Goal: Task Accomplishment & Management: Manage account settings

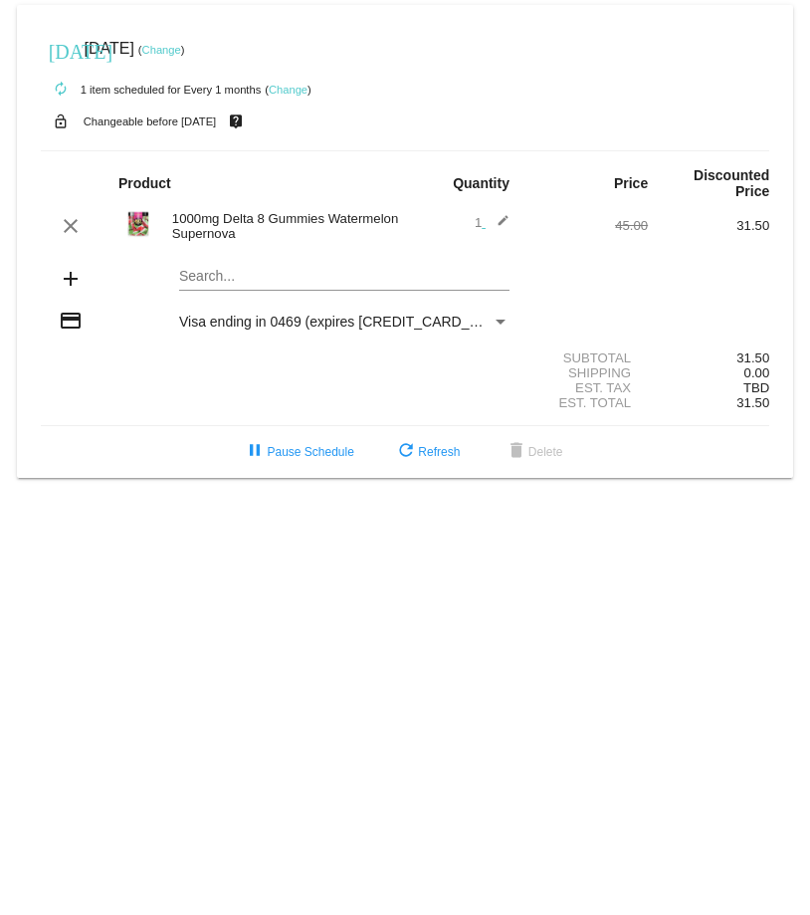
click at [181, 44] on link "Change" at bounding box center [161, 50] width 39 height 12
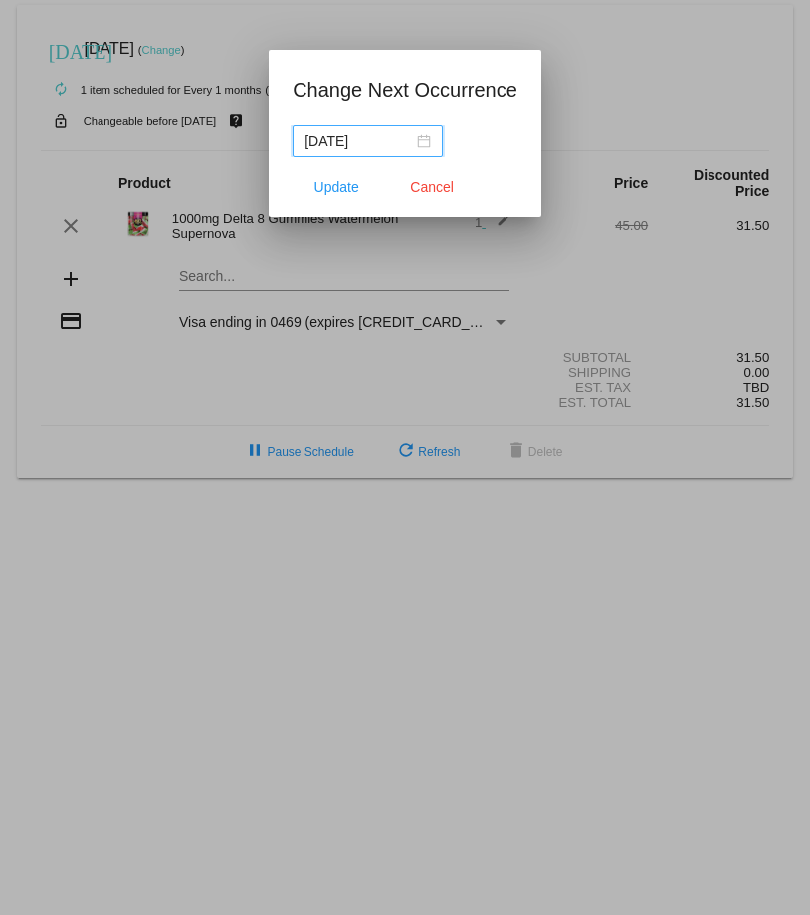
click at [423, 135] on div "[DATE]" at bounding box center [368, 141] width 126 height 22
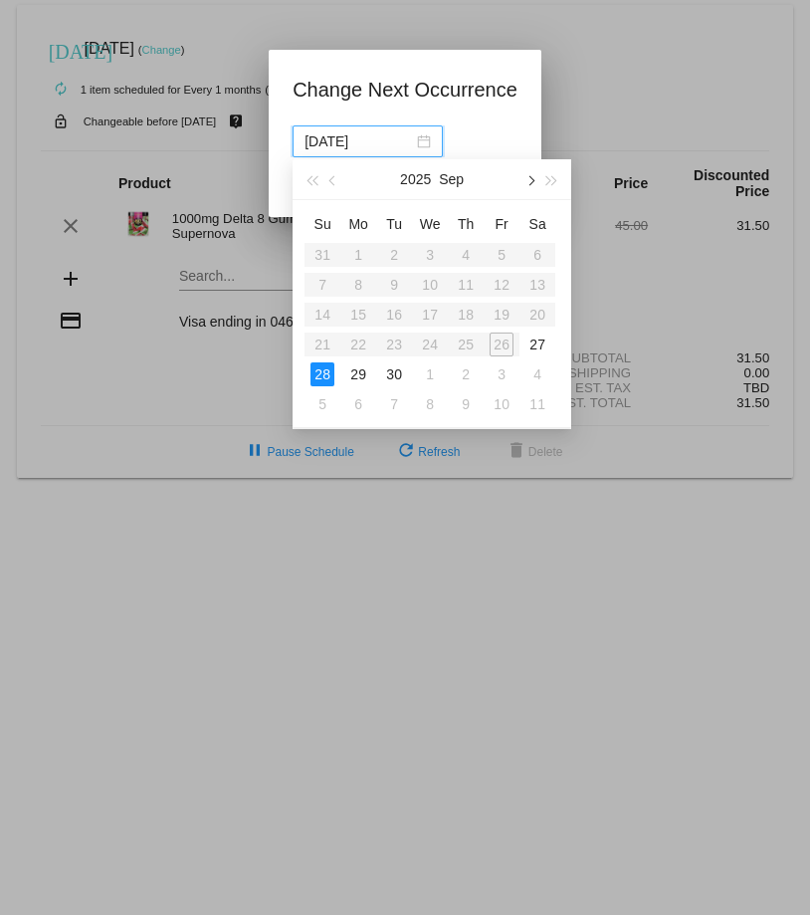
click at [533, 179] on span "button" at bounding box center [531, 181] width 10 height 10
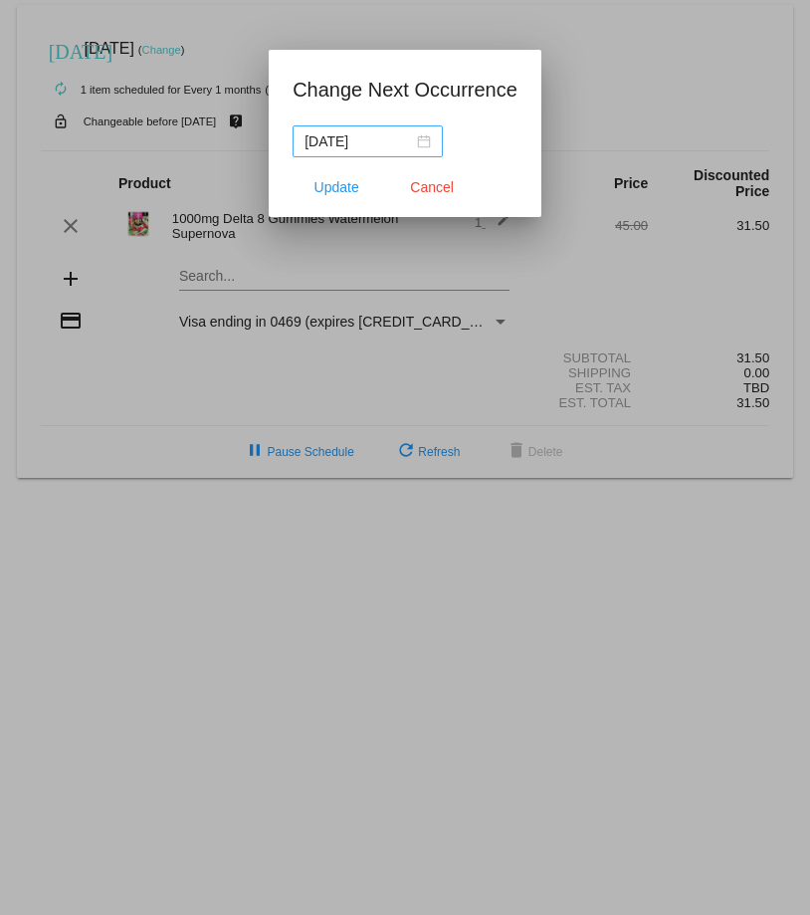
click at [425, 137] on div "[DATE]" at bounding box center [368, 141] width 126 height 22
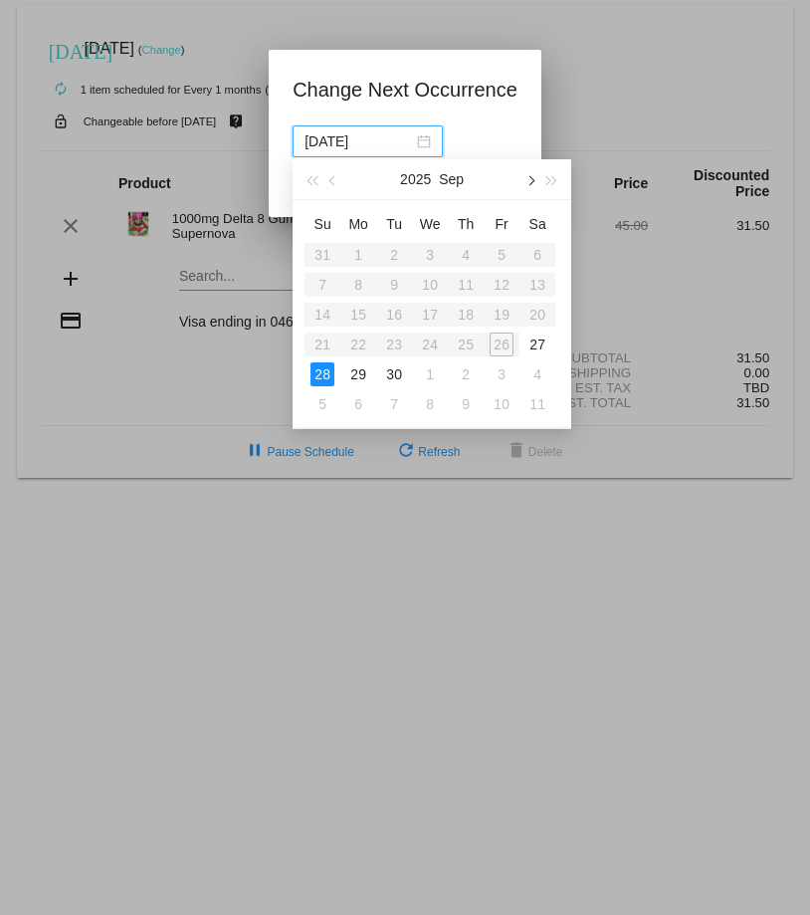
click at [532, 177] on span "button" at bounding box center [531, 181] width 10 height 10
click at [435, 315] on div "15" at bounding box center [430, 315] width 24 height 24
type input "[DATE]"
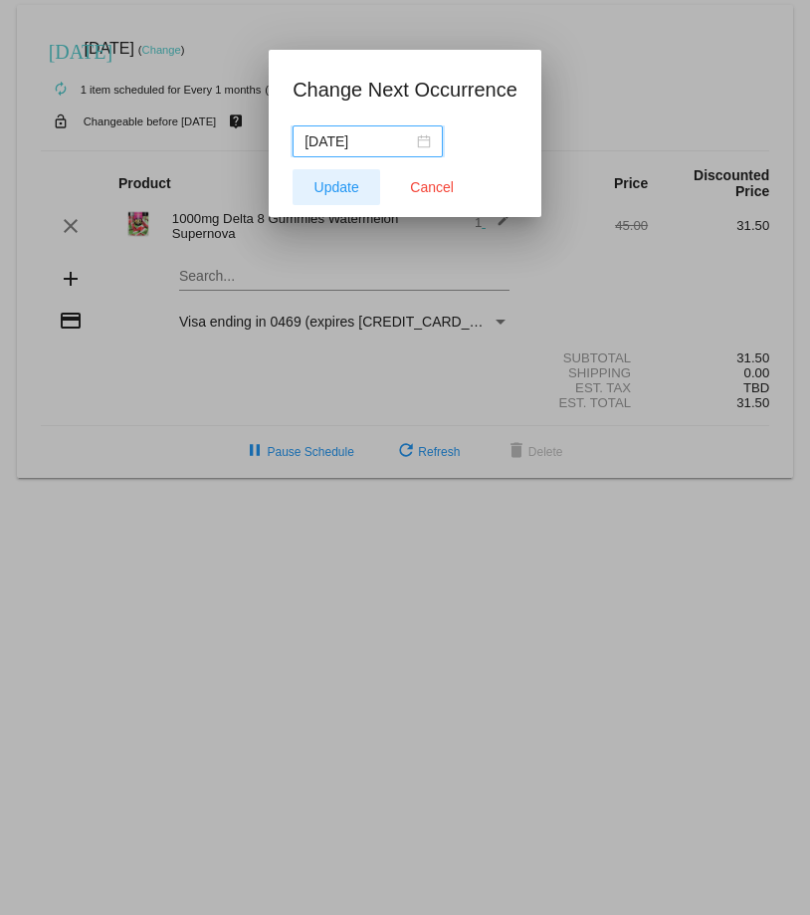
click at [347, 184] on span "Update" at bounding box center [337, 187] width 45 height 16
